Goal: Use online tool/utility: Utilize a website feature to perform a specific function

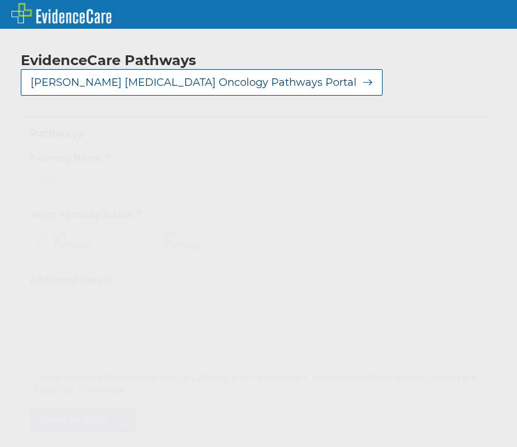
click at [121, 183] on div "Select..." at bounding box center [246, 178] width 430 height 20
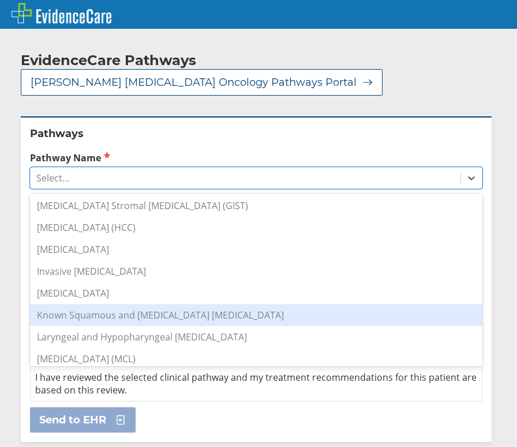
scroll to position [519, 0]
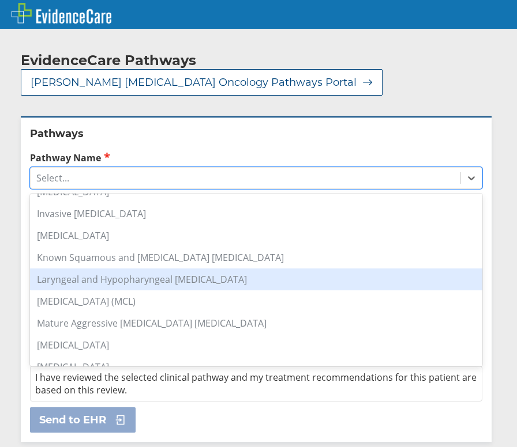
click at [191, 286] on div "Laryngeal and Hypopharyngeal [MEDICAL_DATA]" at bounding box center [256, 280] width 452 height 22
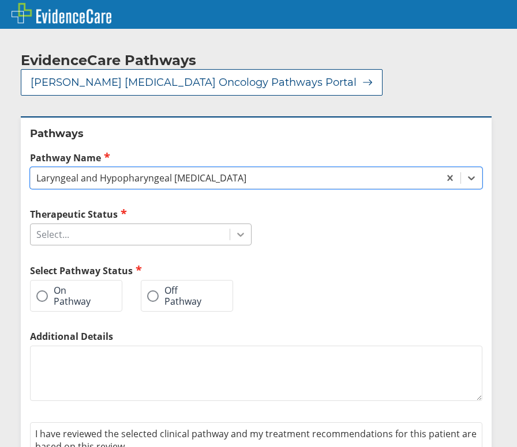
click at [235, 240] on icon at bounding box center [241, 235] width 12 height 12
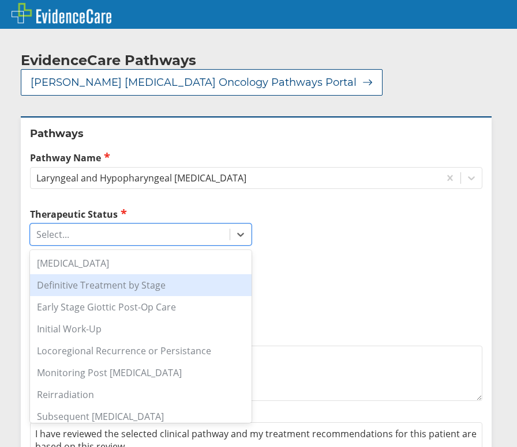
click at [172, 286] on div "Definitive Treatment by Stage" at bounding box center [140, 285] width 221 height 22
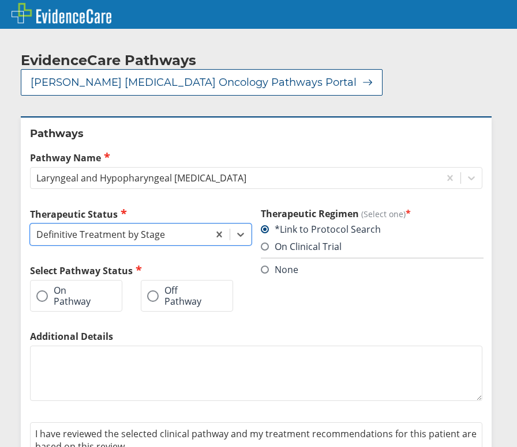
click at [83, 293] on label "On Pathway" at bounding box center [70, 295] width 68 height 21
click at [0, 0] on input "On Pathway" at bounding box center [0, 0] width 0 height 0
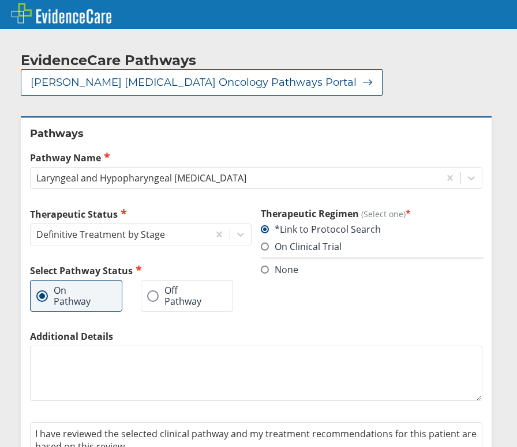
scroll to position [57, 0]
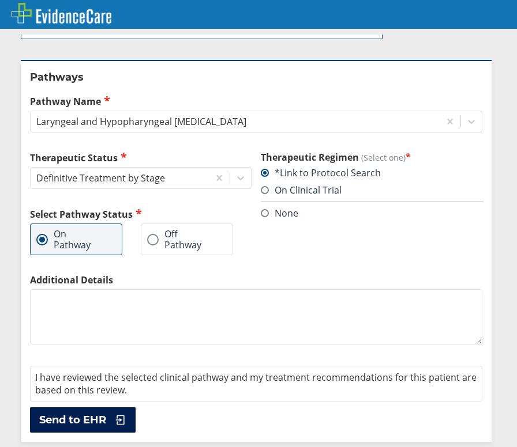
click at [96, 425] on span "Send to EHR" at bounding box center [72, 420] width 67 height 14
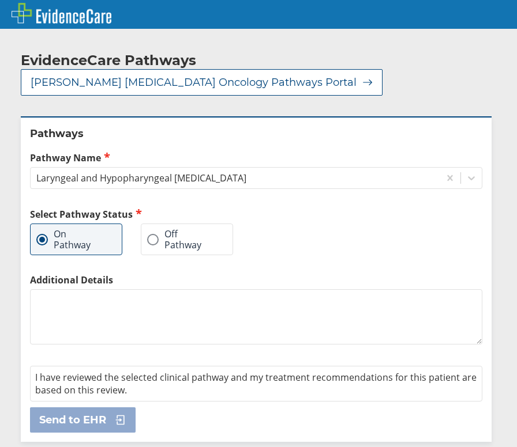
scroll to position [0, 0]
